Goal: Book appointment/travel/reservation

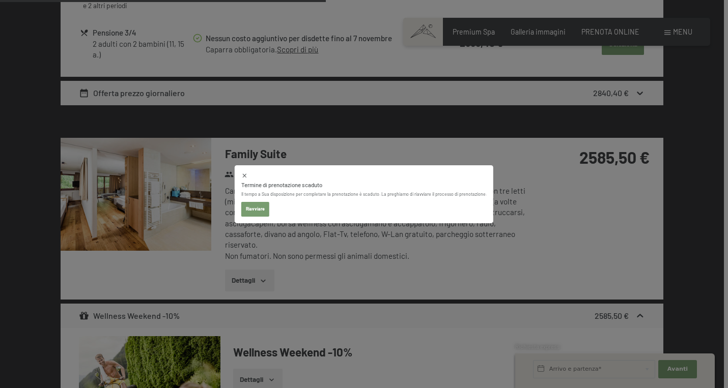
click at [602, 36] on div "Termine di prenotazione [PERSON_NAME] Il tempo a Sua disposizione per completar…" at bounding box center [364, 194] width 728 height 388
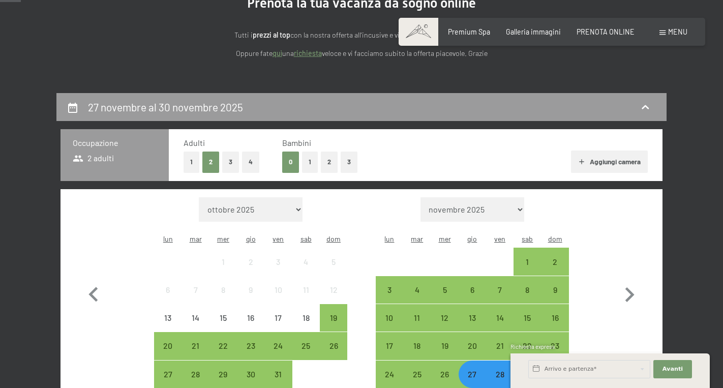
scroll to position [127, 0]
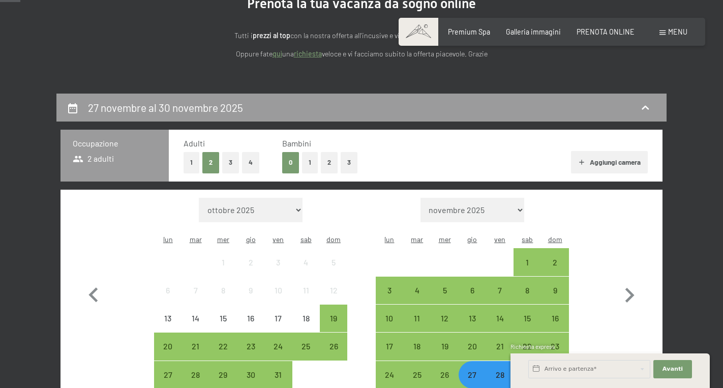
click at [324, 166] on button "2" at bounding box center [329, 162] width 17 height 21
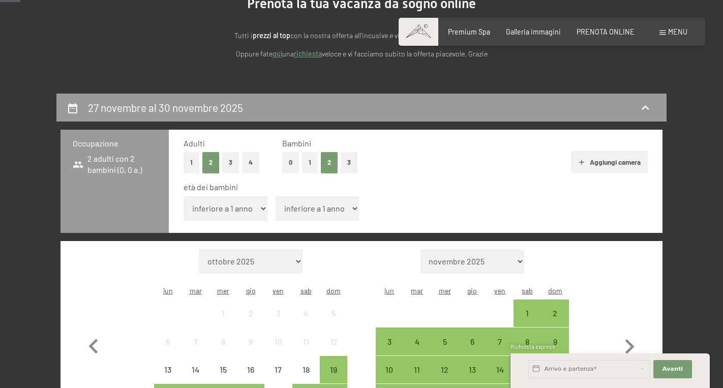
select select "15"
select select "11"
click at [161, 112] on h2 "27 novembre al 30 novembre 2025" at bounding box center [165, 107] width 155 height 13
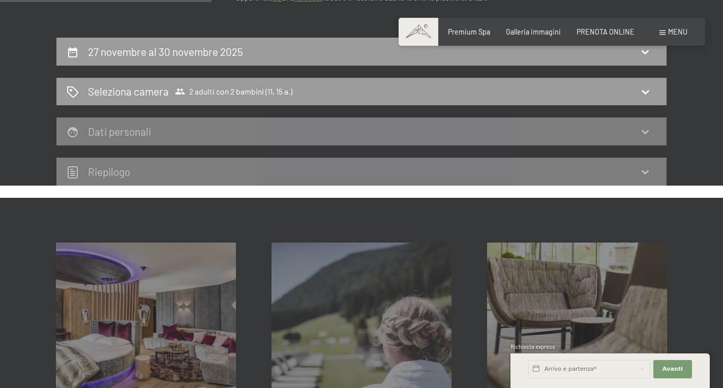
scroll to position [170, 0]
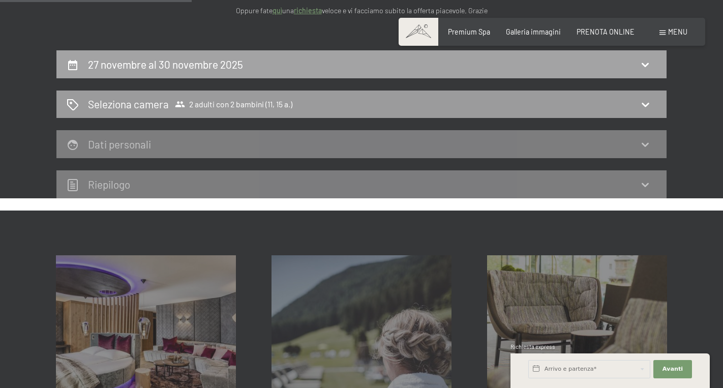
click at [165, 60] on h2 "27 novembre al 30 novembre 2025" at bounding box center [165, 64] width 155 height 13
select select "11"
select select "15"
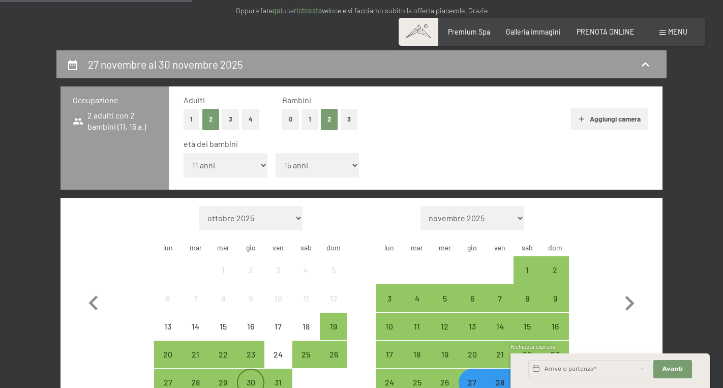
click at [254, 379] on div "30" at bounding box center [250, 391] width 25 height 25
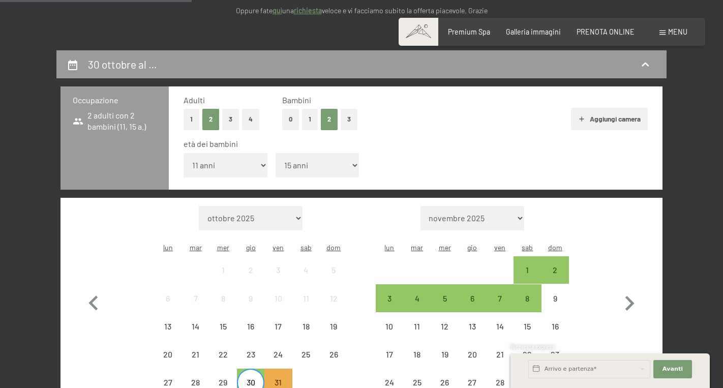
click at [560, 239] on div "dom" at bounding box center [555, 248] width 27 height 18
click at [559, 266] on div "2" at bounding box center [555, 278] width 25 height 25
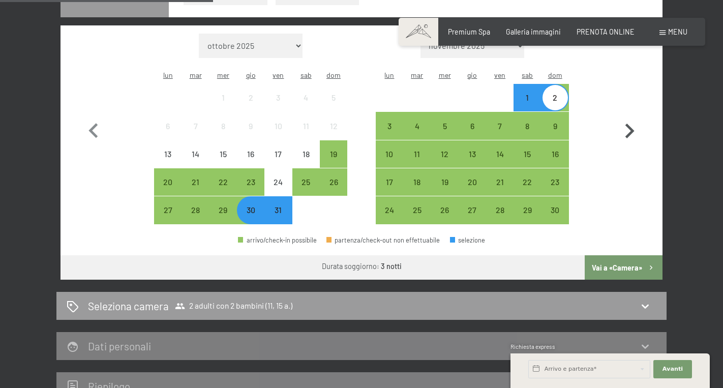
scroll to position [399, 0]
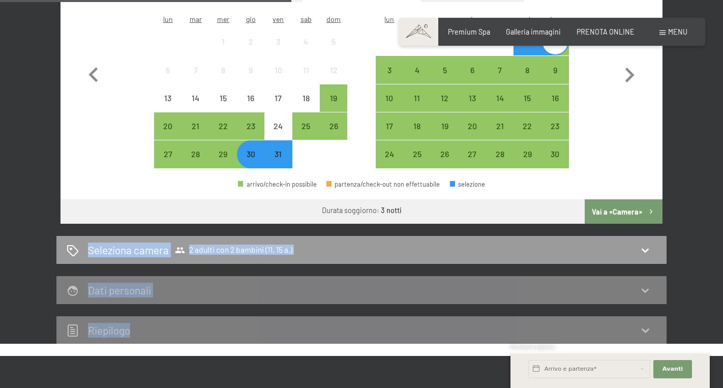
drag, startPoint x: 642, startPoint y: 304, endPoint x: 620, endPoint y: 189, distance: 116.9
click at [620, 189] on div "30 ottobre al 2 novembre 2025 Occupazione 2 adulti con 2 bambini (11, 15 a.) Ad…" at bounding box center [361, 83] width 611 height 522
click at [620, 199] on button "Vai a «Camera»" at bounding box center [624, 211] width 78 height 24
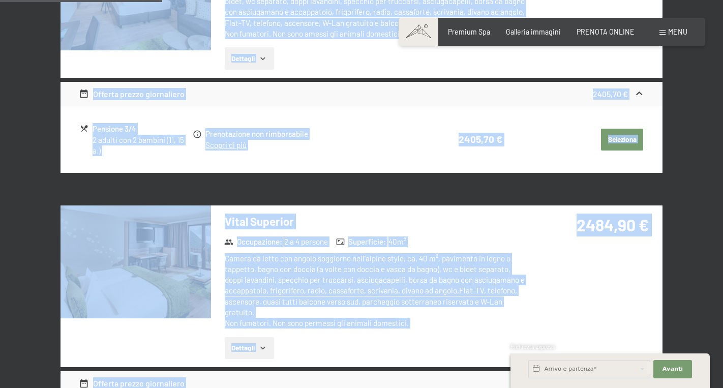
scroll to position [220, 0]
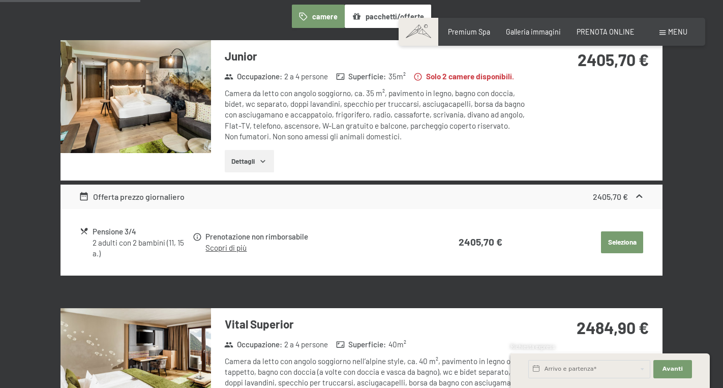
scroll to position [286, 0]
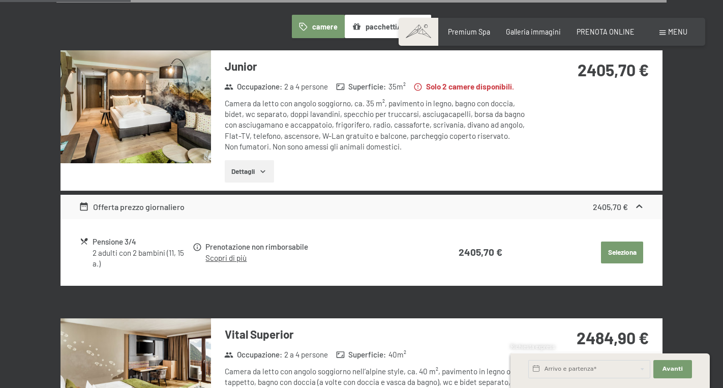
click at [256, 172] on button "Dettagli" at bounding box center [249, 171] width 49 height 22
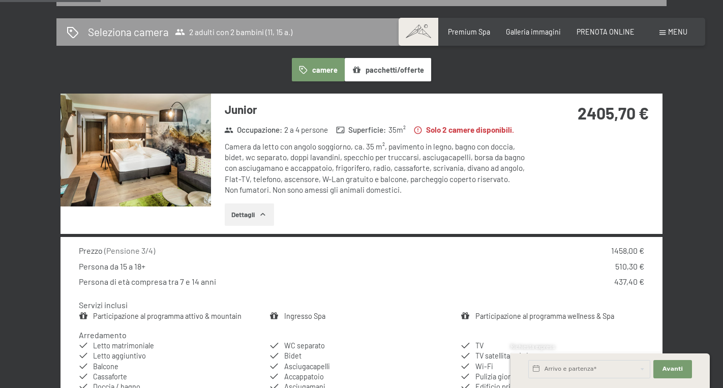
scroll to position [243, 0]
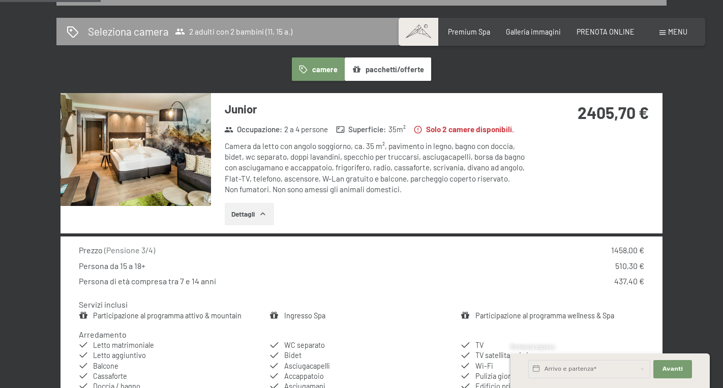
click at [190, 166] on img at bounding box center [136, 149] width 151 height 113
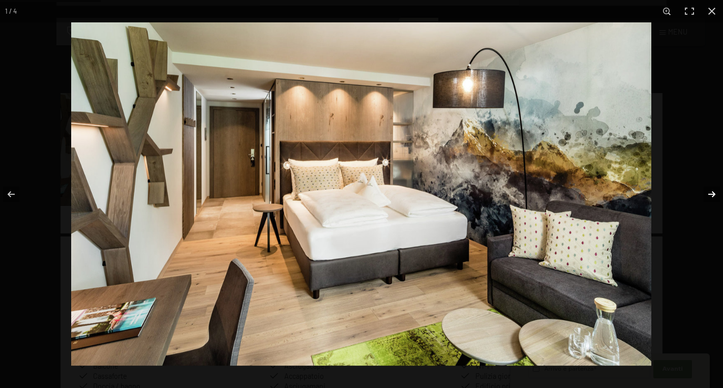
click at [710, 197] on button "button" at bounding box center [706, 194] width 36 height 51
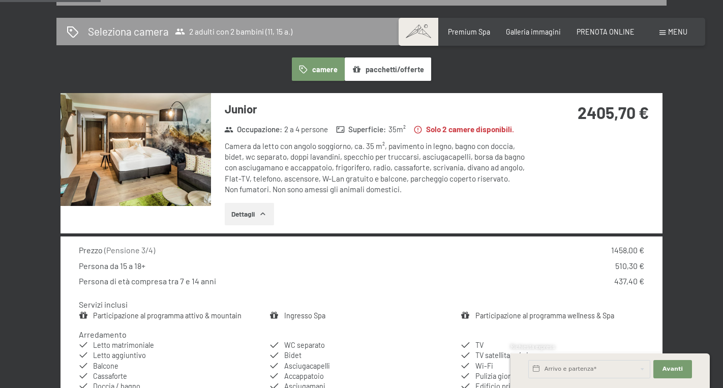
click at [0, 0] on button "button" at bounding box center [0, 0] width 0 height 0
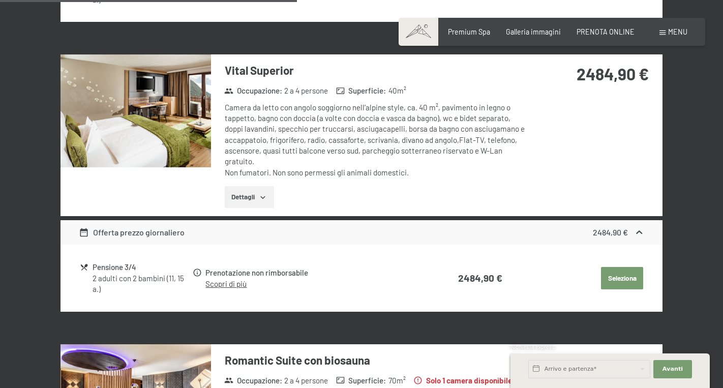
scroll to position [717, 0]
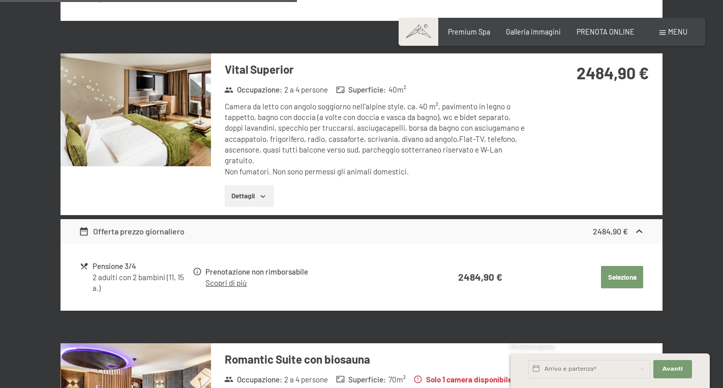
click at [246, 185] on button "Dettagli" at bounding box center [249, 196] width 49 height 22
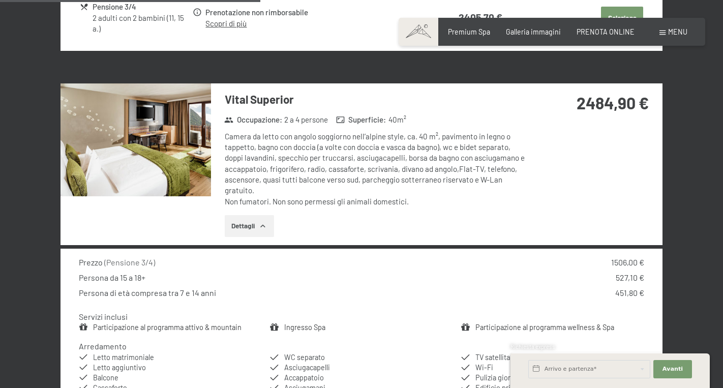
scroll to position [686, 0]
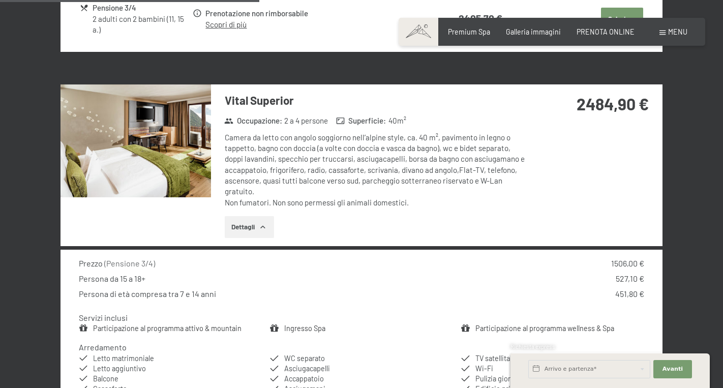
click at [189, 143] on img at bounding box center [136, 140] width 151 height 113
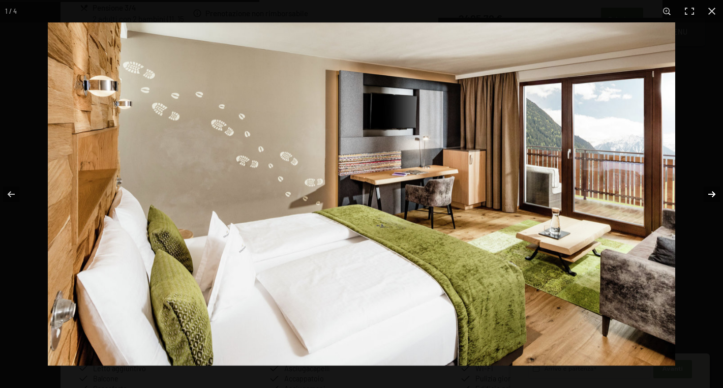
click at [707, 190] on button "button" at bounding box center [706, 194] width 36 height 51
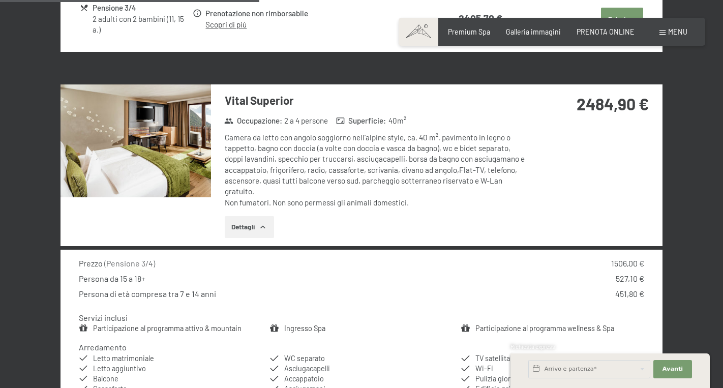
click at [0, 0] on button "button" at bounding box center [0, 0] width 0 height 0
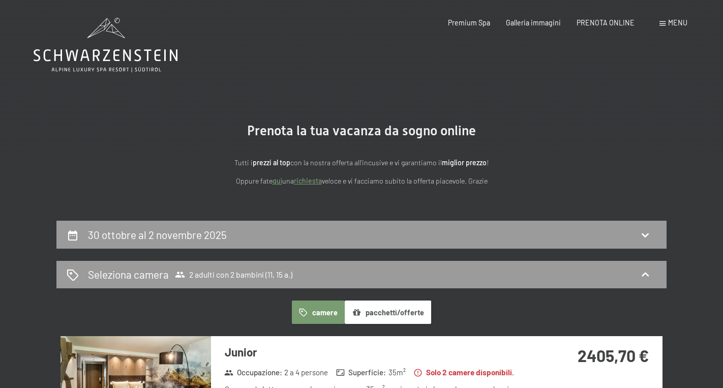
scroll to position [0, 0]
click at [485, 244] on div "30 ottobre al 2 novembre 2025" at bounding box center [361, 235] width 611 height 28
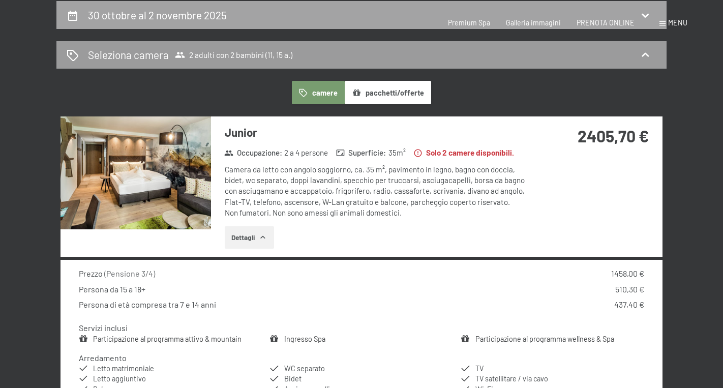
select select "11"
select select "15"
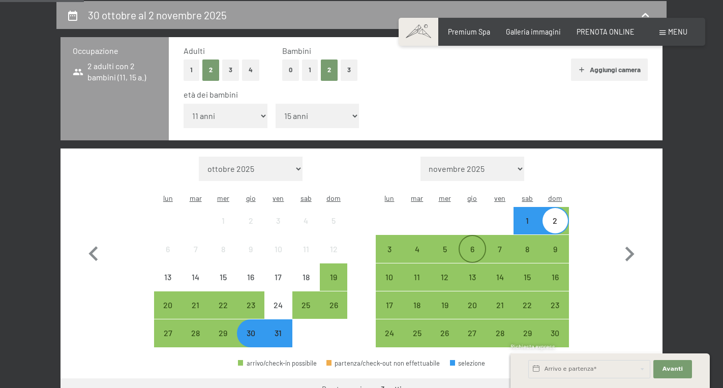
click at [476, 245] on div "6" at bounding box center [472, 257] width 25 height 25
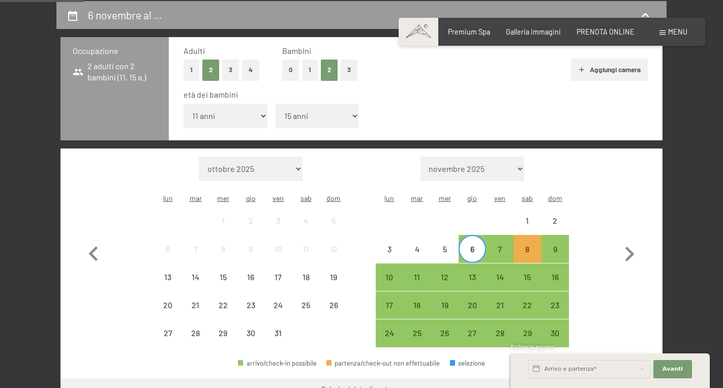
click at [571, 223] on div "Mese/anno ottobre 2025 novembre 2025 dicembre 2025 gennaio 2026 febbraio 2026 m…" at bounding box center [362, 252] width 566 height 191
click at [563, 245] on div "9" at bounding box center [555, 257] width 25 height 25
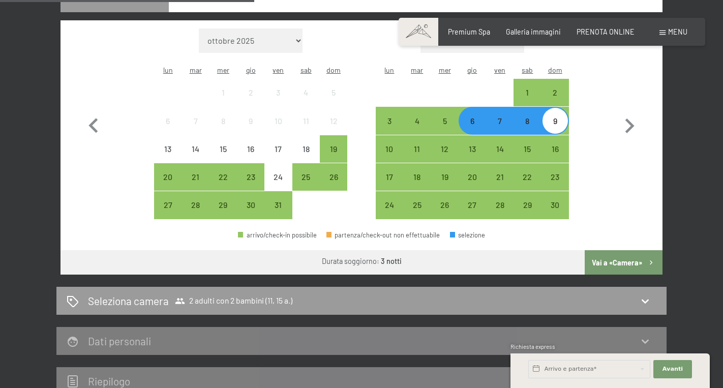
click at [595, 250] on button "Vai a «Camera»" at bounding box center [624, 262] width 78 height 24
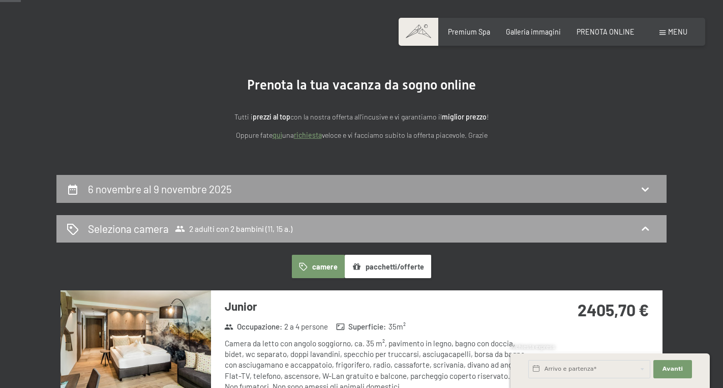
scroll to position [47, 0]
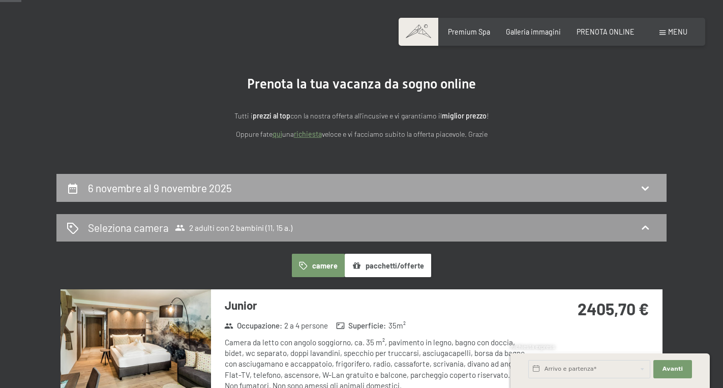
click at [511, 194] on div "6 novembre al 9 novembre 2025" at bounding box center [362, 188] width 590 height 15
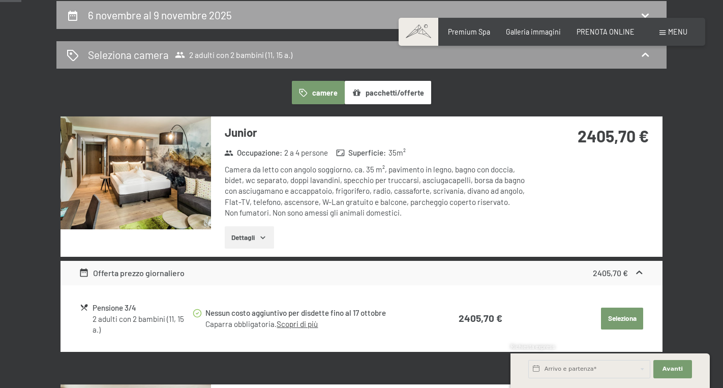
select select "11"
select select "15"
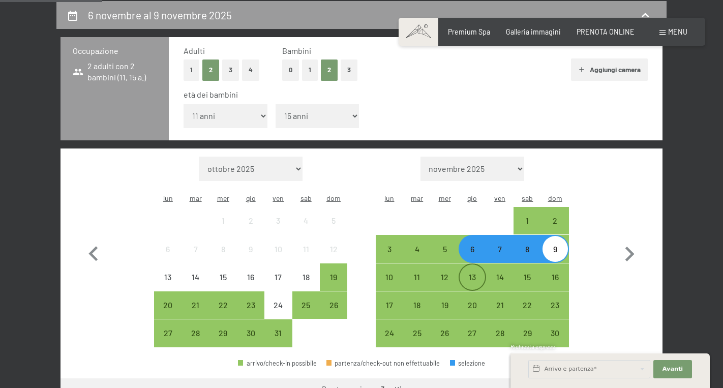
click at [475, 273] on div "13" at bounding box center [472, 285] width 25 height 25
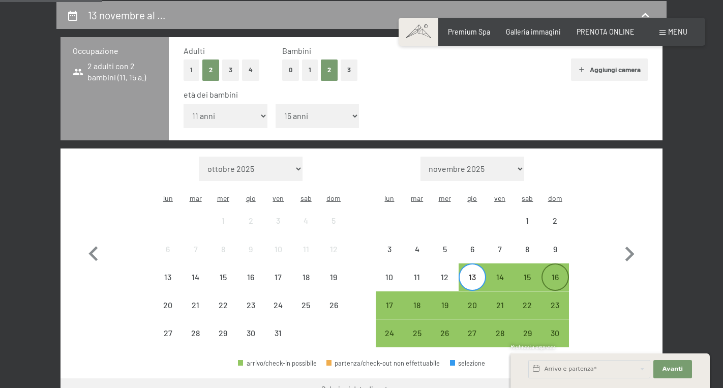
click at [566, 265] on div "16" at bounding box center [555, 277] width 25 height 25
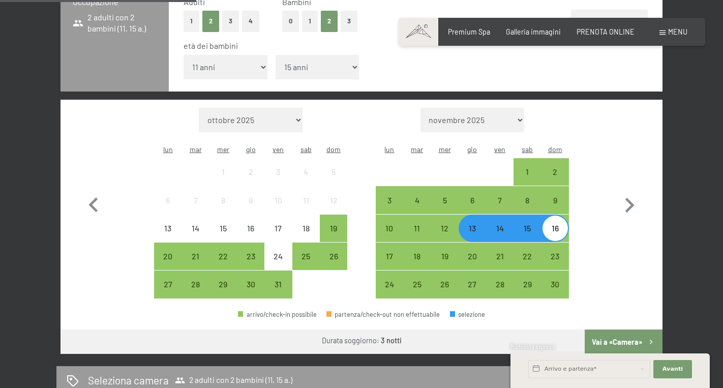
click at [607, 330] on button "Vai a «Camera»" at bounding box center [624, 342] width 78 height 24
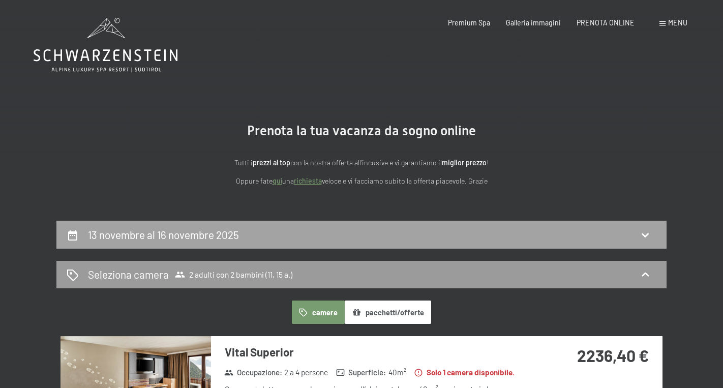
scroll to position [0, 0]
click at [579, 232] on div "13 novembre al 16 novembre 2025" at bounding box center [362, 234] width 590 height 15
select select "11"
select select "15"
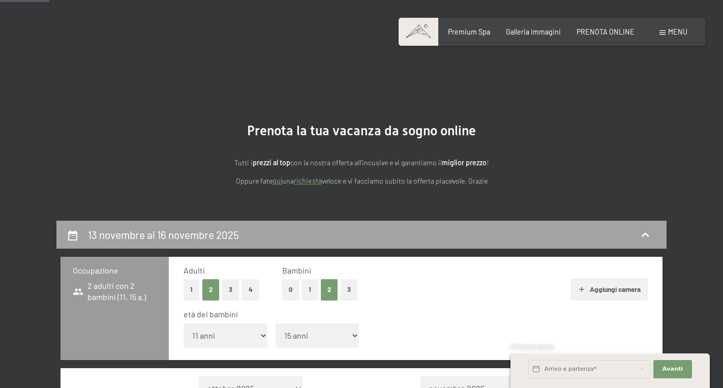
scroll to position [220, 0]
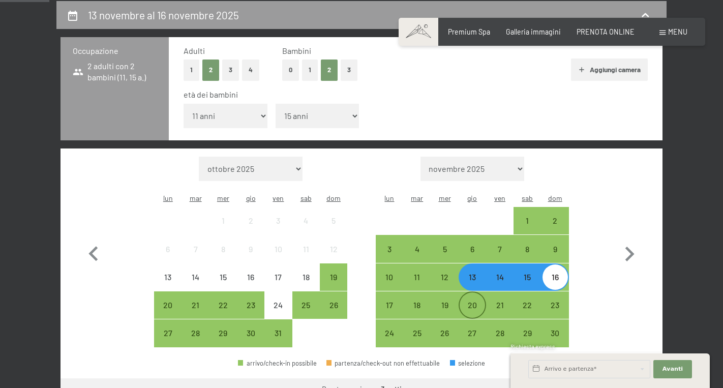
click at [476, 301] on div "20" at bounding box center [472, 313] width 25 height 25
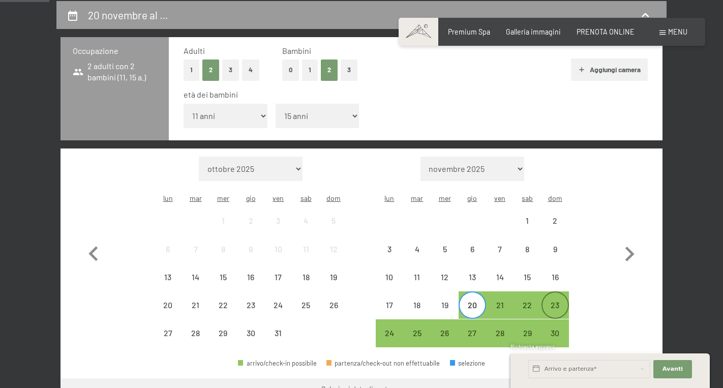
click at [564, 301] on div "23" at bounding box center [555, 313] width 25 height 25
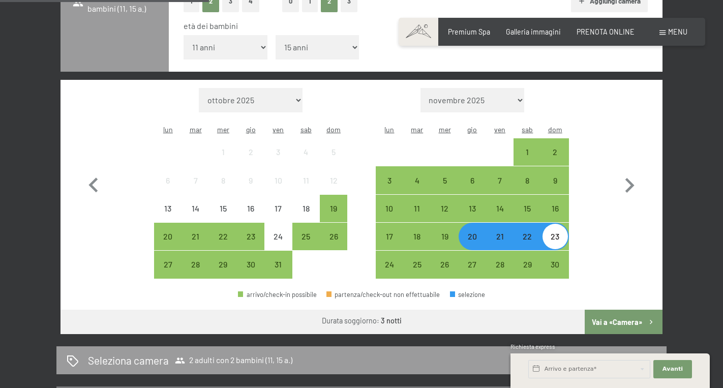
scroll to position [293, 0]
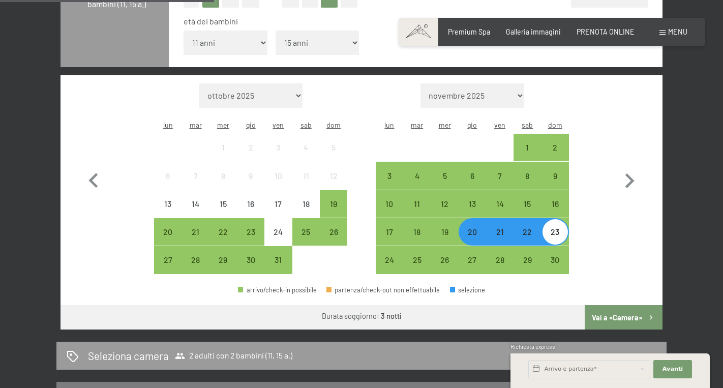
click at [597, 305] on button "Vai a «Camera»" at bounding box center [624, 317] width 78 height 24
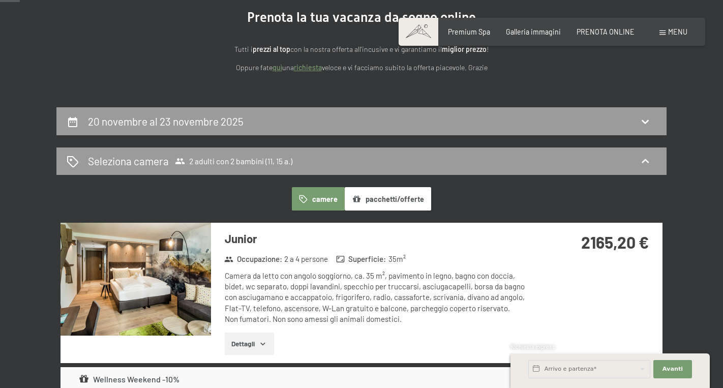
scroll to position [110, 0]
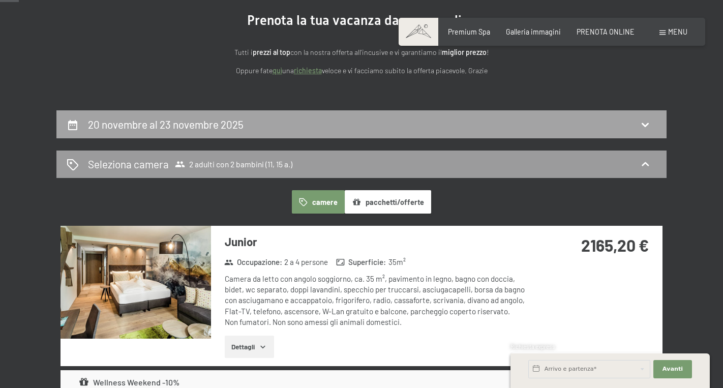
click at [524, 128] on div "20 novembre al 23 novembre 2025" at bounding box center [362, 124] width 590 height 15
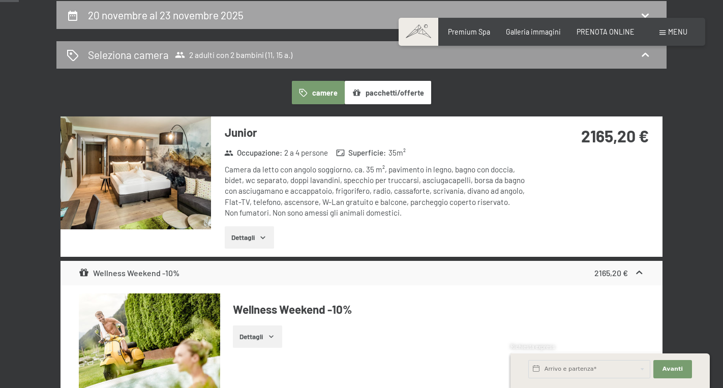
select select "11"
select select "15"
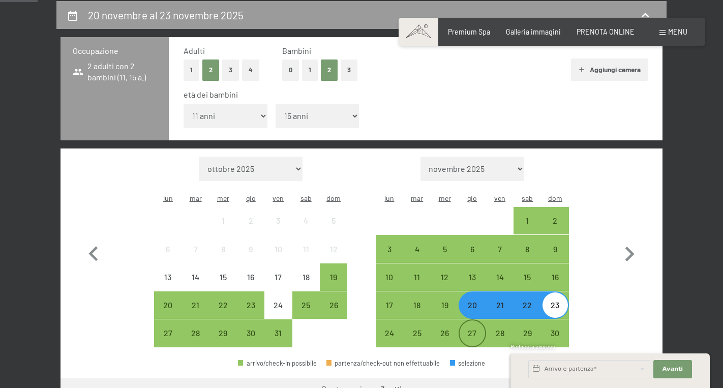
click at [474, 329] on div "27" at bounding box center [472, 341] width 25 height 25
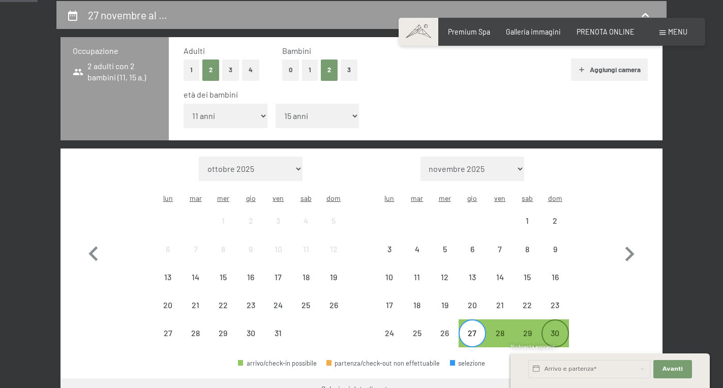
click at [554, 329] on div "30" at bounding box center [555, 341] width 25 height 25
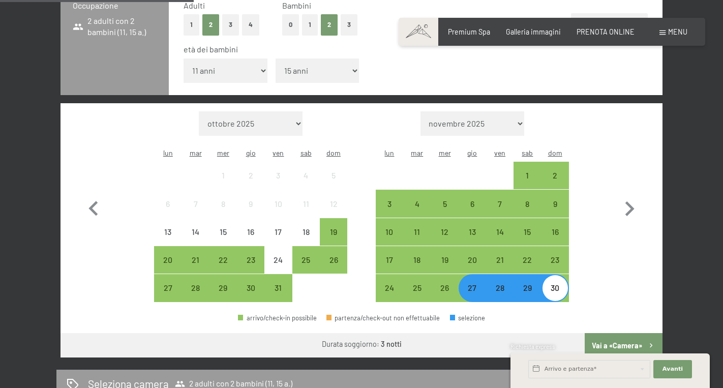
click at [633, 333] on button "Vai a «Camera»" at bounding box center [624, 345] width 78 height 24
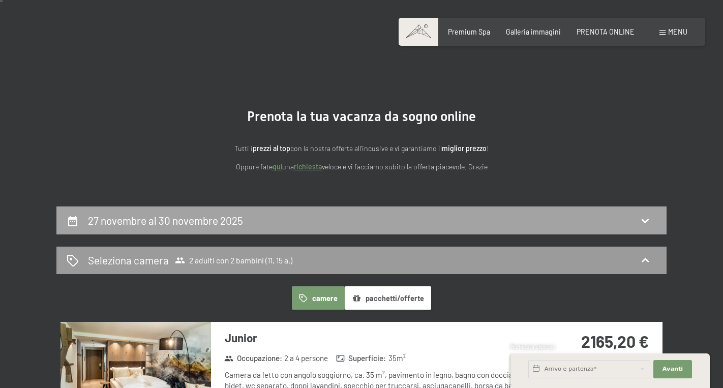
click at [535, 221] on div "27 novembre al 30 novembre 2025" at bounding box center [362, 220] width 590 height 15
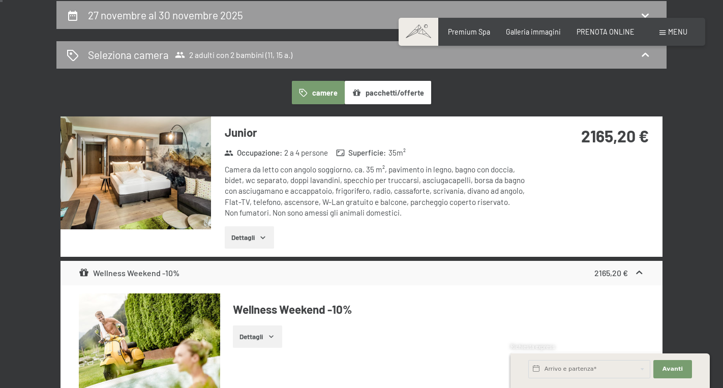
select select "11"
select select "15"
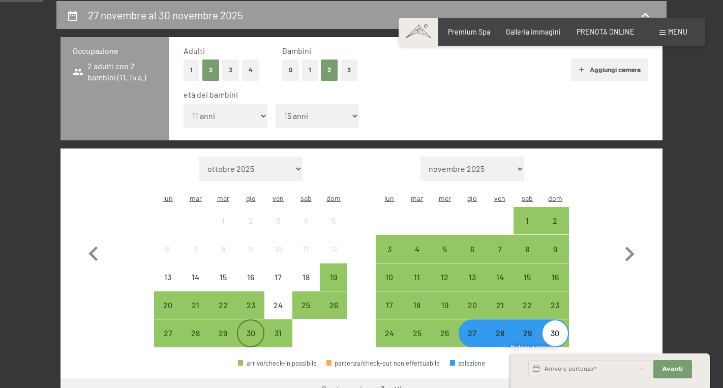
click at [247, 329] on div "30" at bounding box center [250, 341] width 25 height 25
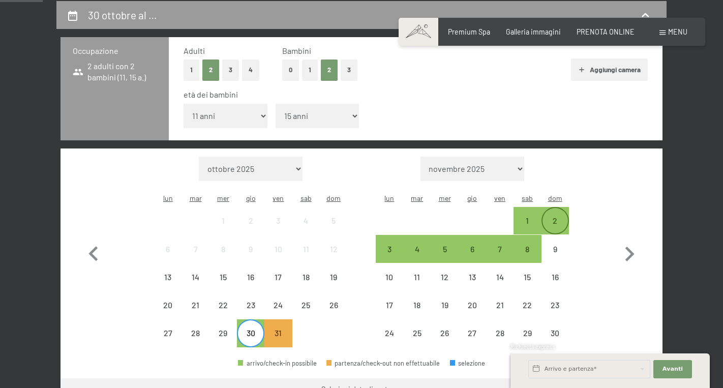
click at [561, 217] on div "2" at bounding box center [555, 229] width 25 height 25
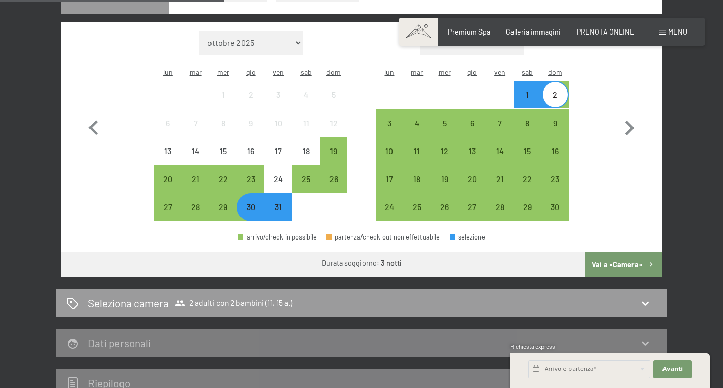
scroll to position [361, 0]
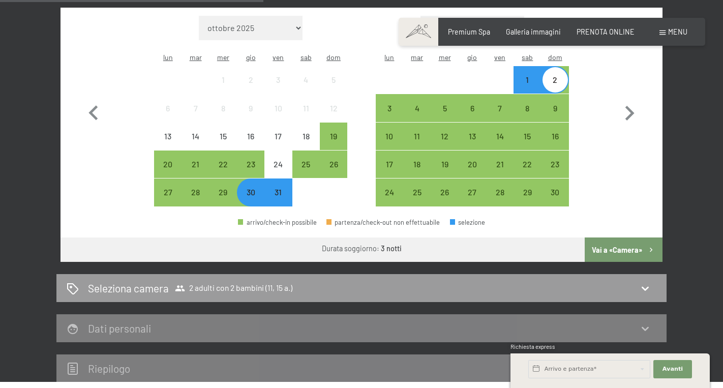
click at [588, 238] on button "Vai a «Camera»" at bounding box center [624, 250] width 78 height 24
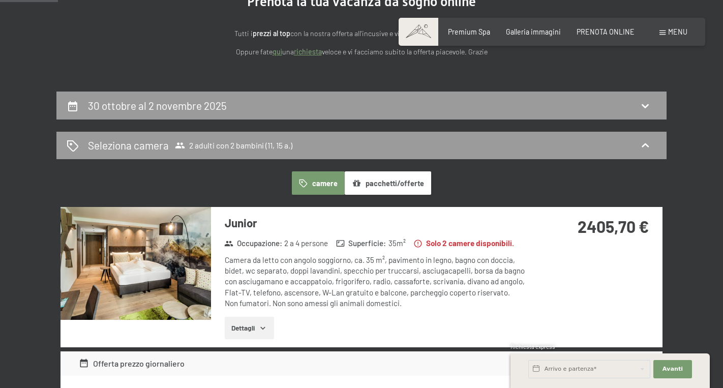
scroll to position [125, 0]
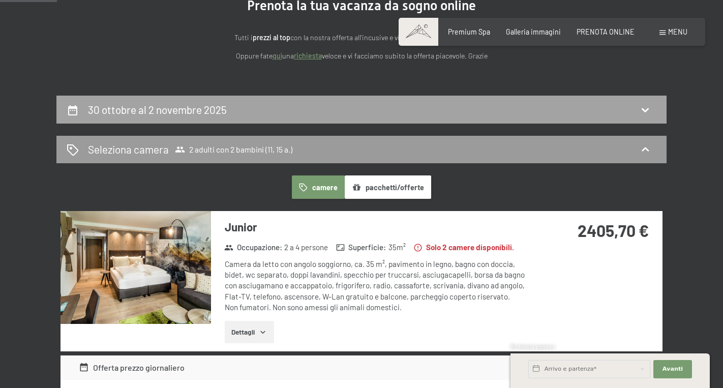
click at [554, 105] on div "30 ottobre al 2 novembre 2025" at bounding box center [362, 109] width 590 height 15
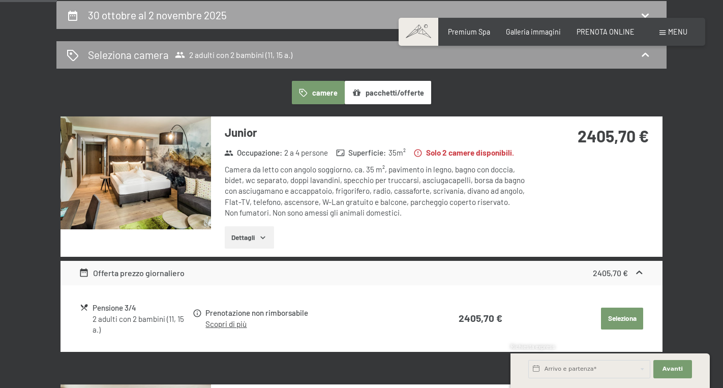
select select "11"
select select "15"
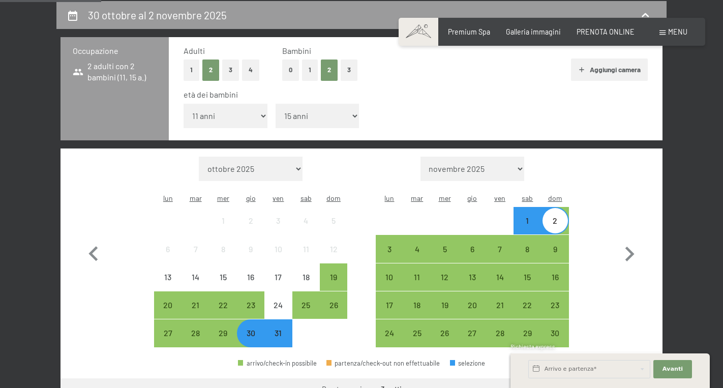
click at [486, 264] on div "14" at bounding box center [499, 277] width 27 height 27
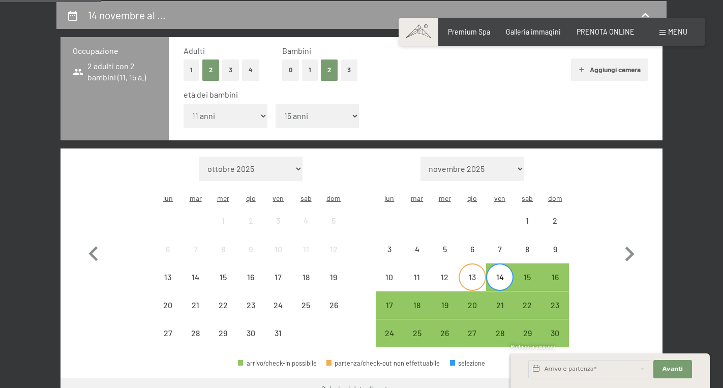
click at [468, 273] on div "13" at bounding box center [472, 285] width 25 height 25
click at [547, 273] on div "16" at bounding box center [555, 285] width 25 height 25
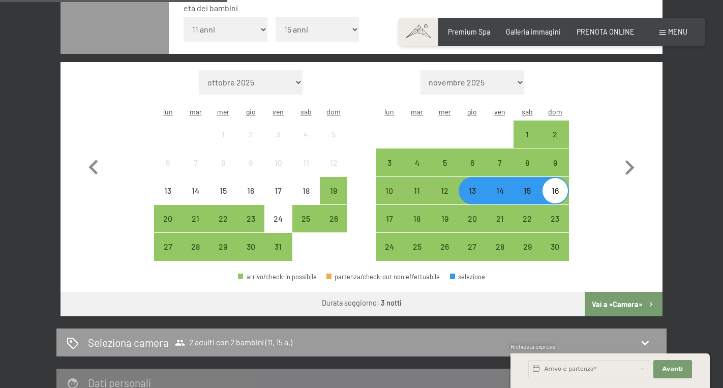
scroll to position [311, 0]
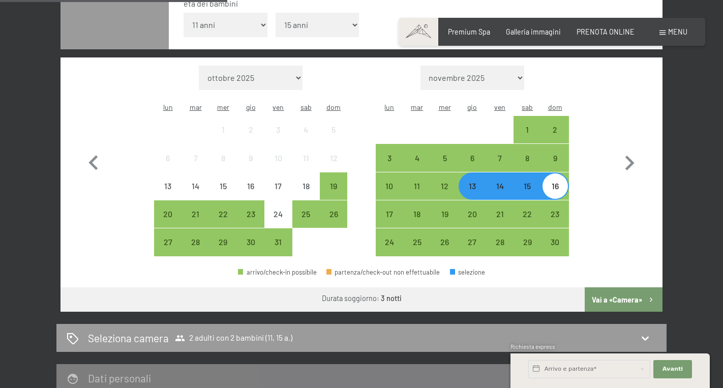
click at [611, 287] on button "Vai a «Camera»" at bounding box center [624, 299] width 78 height 24
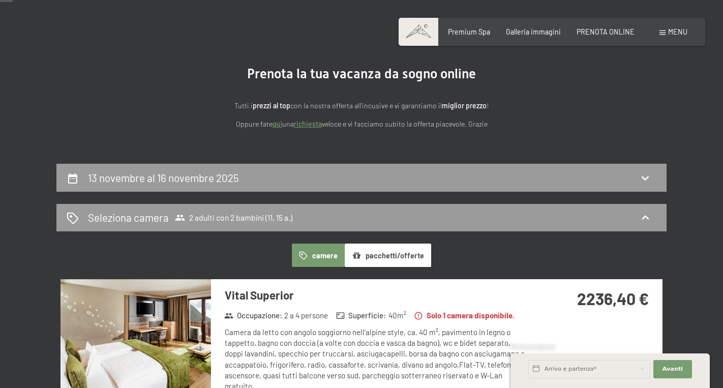
scroll to position [61, 0]
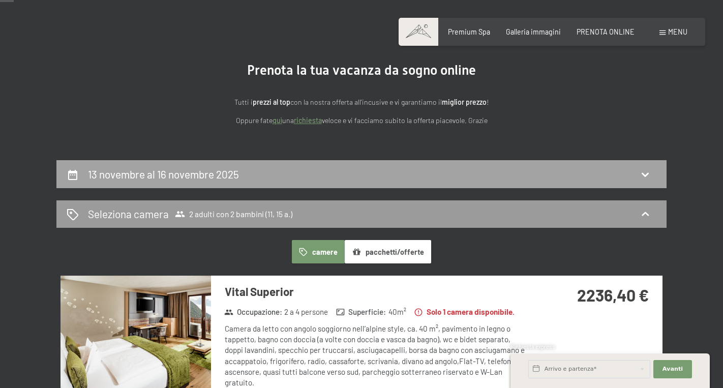
click at [558, 167] on div "13 novembre al 16 novembre 2025" at bounding box center [362, 174] width 590 height 15
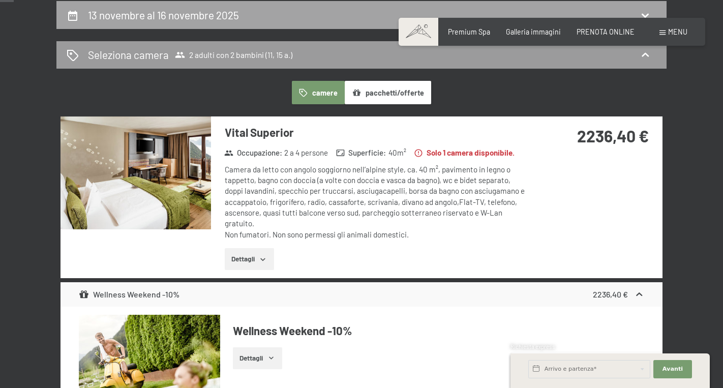
select select "11"
select select "15"
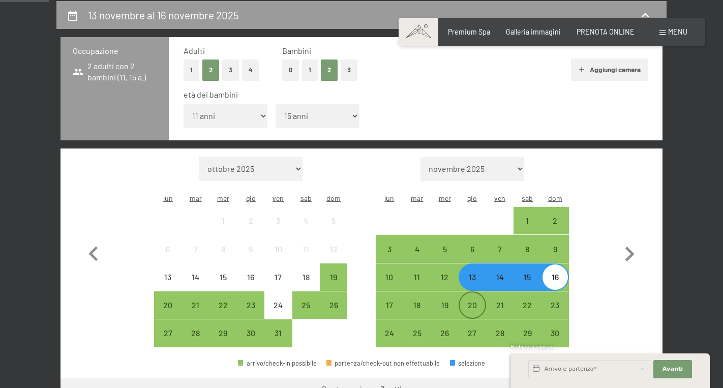
click at [476, 301] on div "20" at bounding box center [472, 313] width 25 height 25
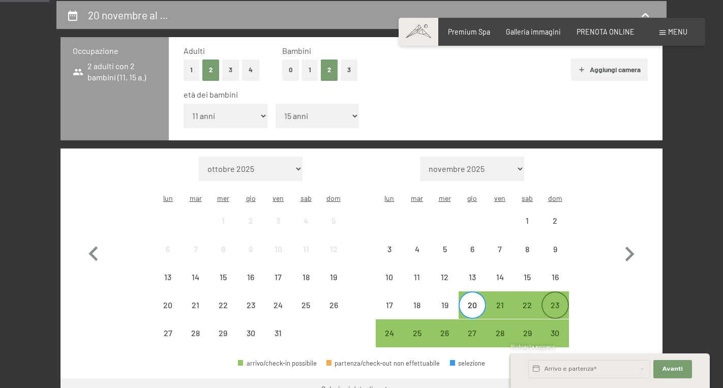
click at [561, 301] on div "23" at bounding box center [555, 313] width 25 height 25
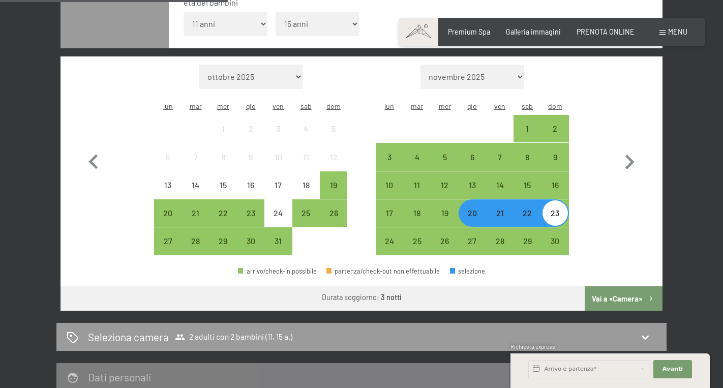
scroll to position [312, 0]
click at [588, 286] on button "Vai a «Camera»" at bounding box center [624, 298] width 78 height 24
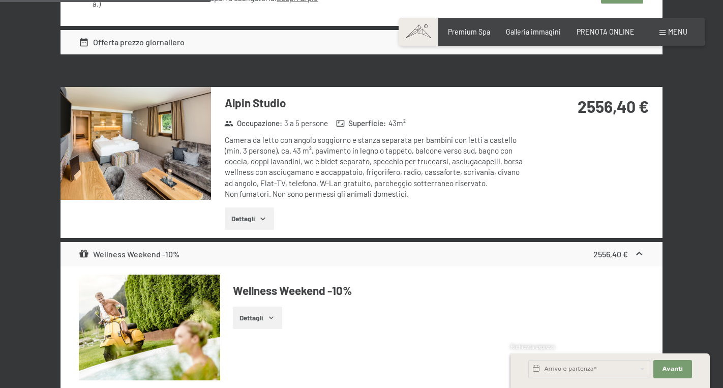
scroll to position [1231, 0]
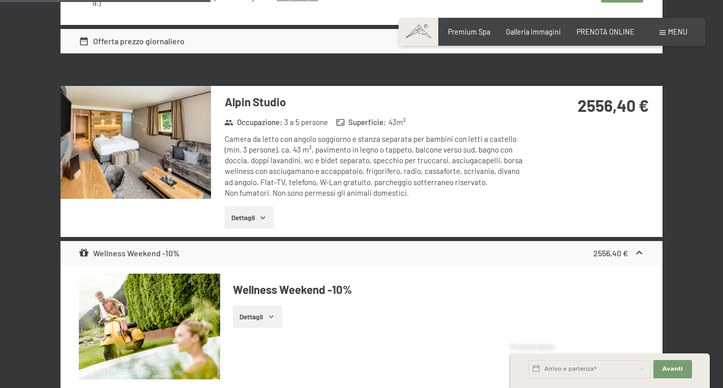
click at [169, 139] on img at bounding box center [136, 142] width 151 height 113
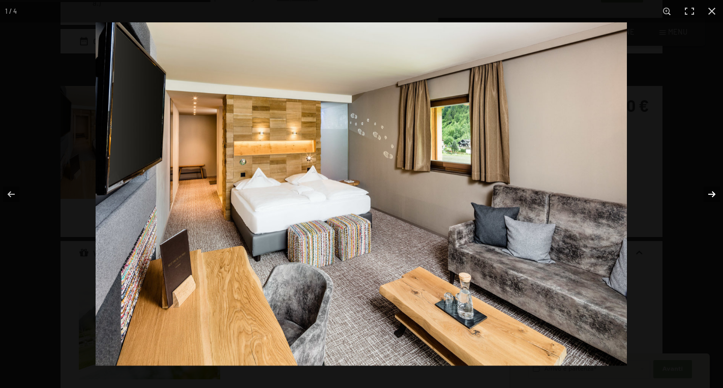
click at [709, 189] on button "button" at bounding box center [706, 194] width 36 height 51
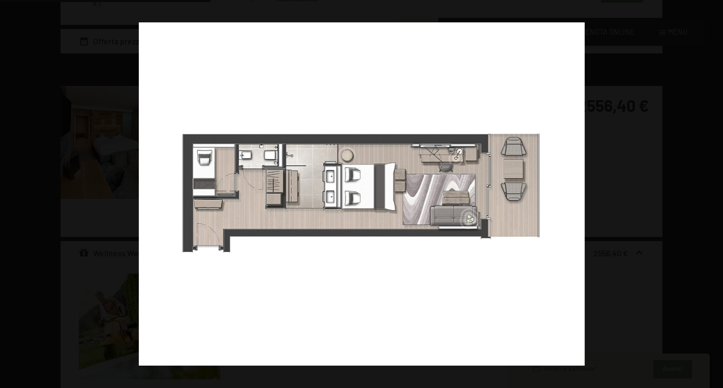
click at [709, 189] on button "button" at bounding box center [706, 194] width 36 height 51
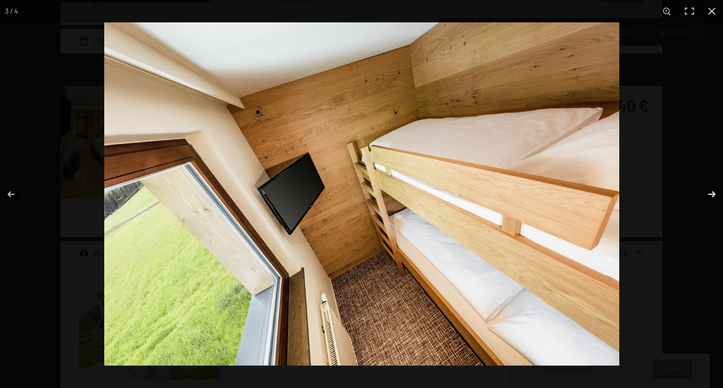
click at [709, 189] on button "button" at bounding box center [706, 194] width 36 height 51
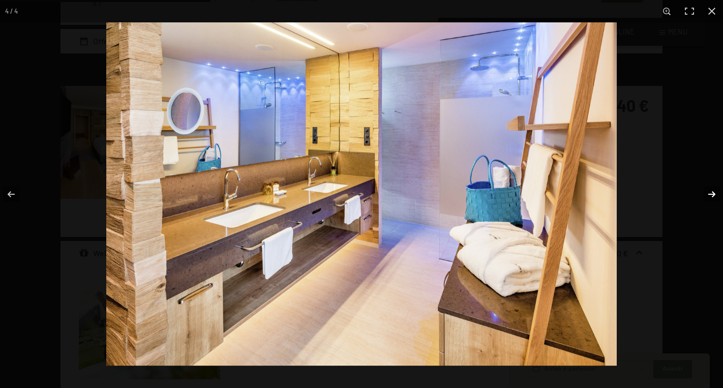
click at [708, 190] on button "button" at bounding box center [706, 194] width 36 height 51
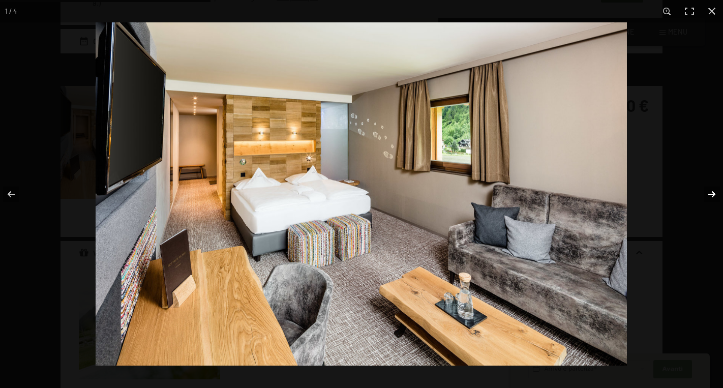
click at [708, 190] on button "button" at bounding box center [706, 194] width 36 height 51
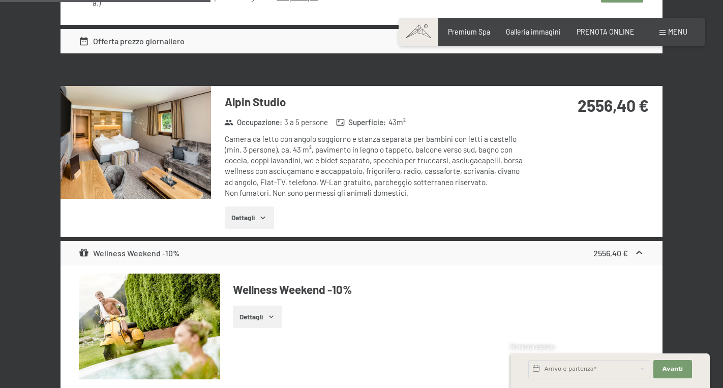
click at [0, 0] on button "button" at bounding box center [0, 0] width 0 height 0
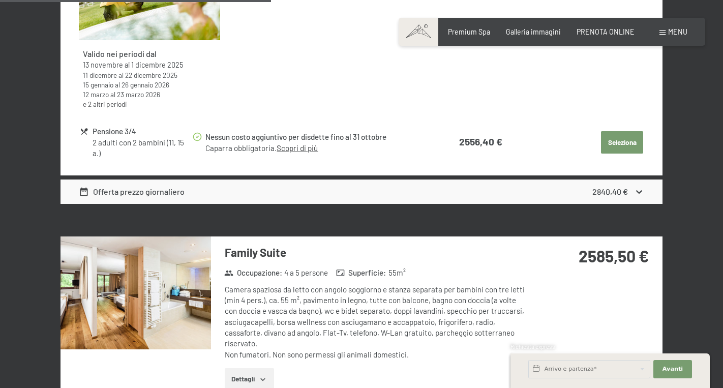
scroll to position [1595, 0]
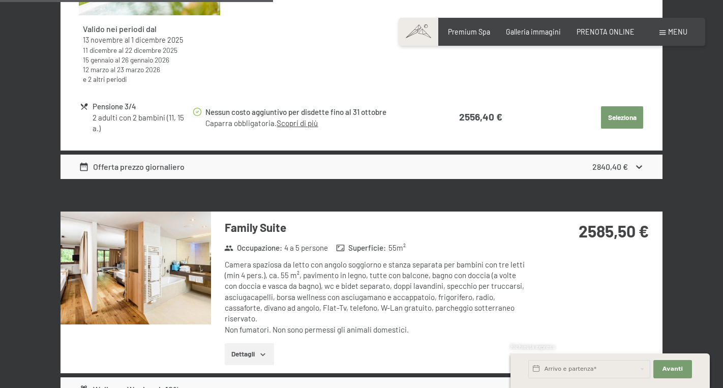
click at [162, 246] on img at bounding box center [136, 268] width 151 height 113
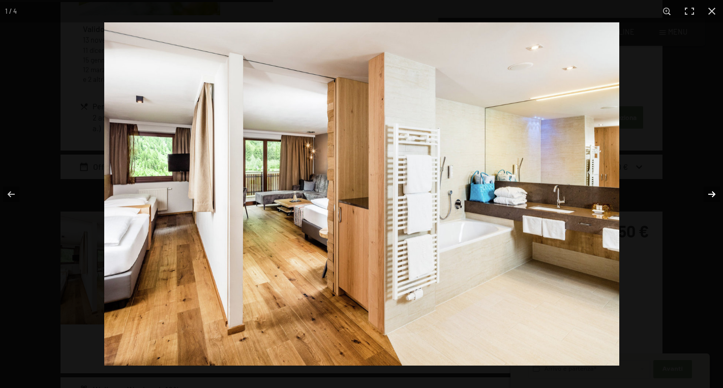
click at [714, 196] on button "button" at bounding box center [706, 194] width 36 height 51
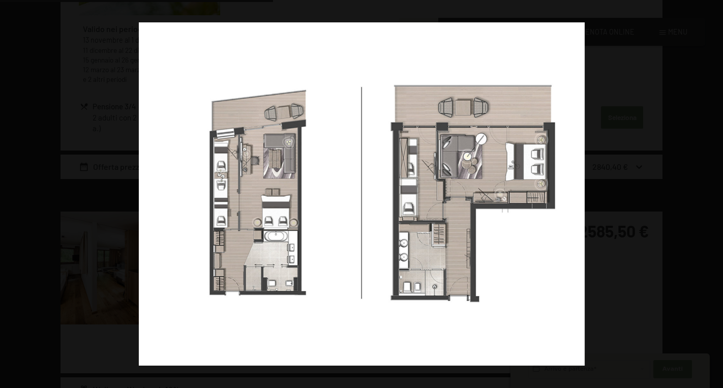
click at [714, 196] on button "button" at bounding box center [706, 194] width 36 height 51
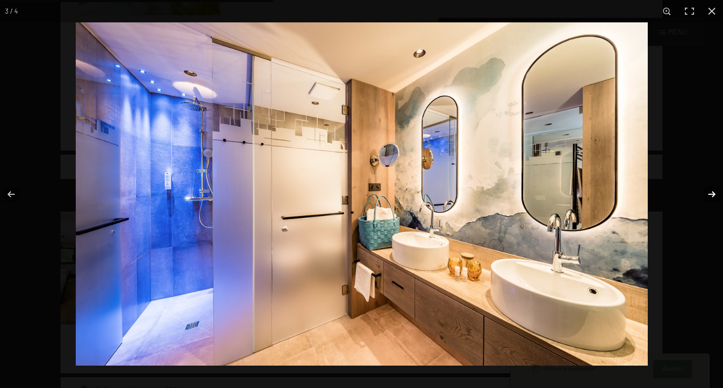
click at [714, 196] on button "button" at bounding box center [706, 194] width 36 height 51
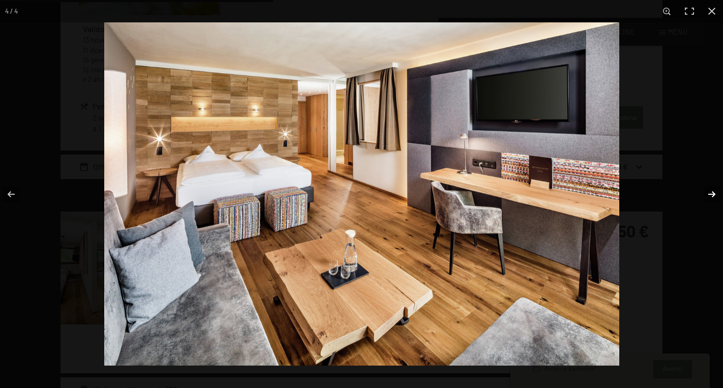
click at [713, 197] on button "button" at bounding box center [706, 194] width 36 height 51
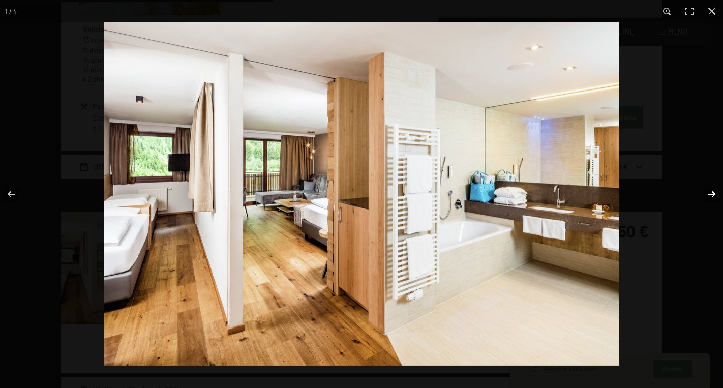
click at [713, 198] on button "button" at bounding box center [706, 194] width 36 height 51
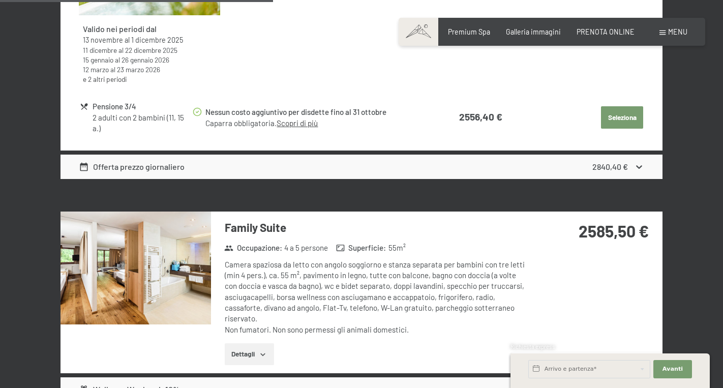
click at [0, 0] on button "button" at bounding box center [0, 0] width 0 height 0
